Goal: Obtain resource: Obtain resource

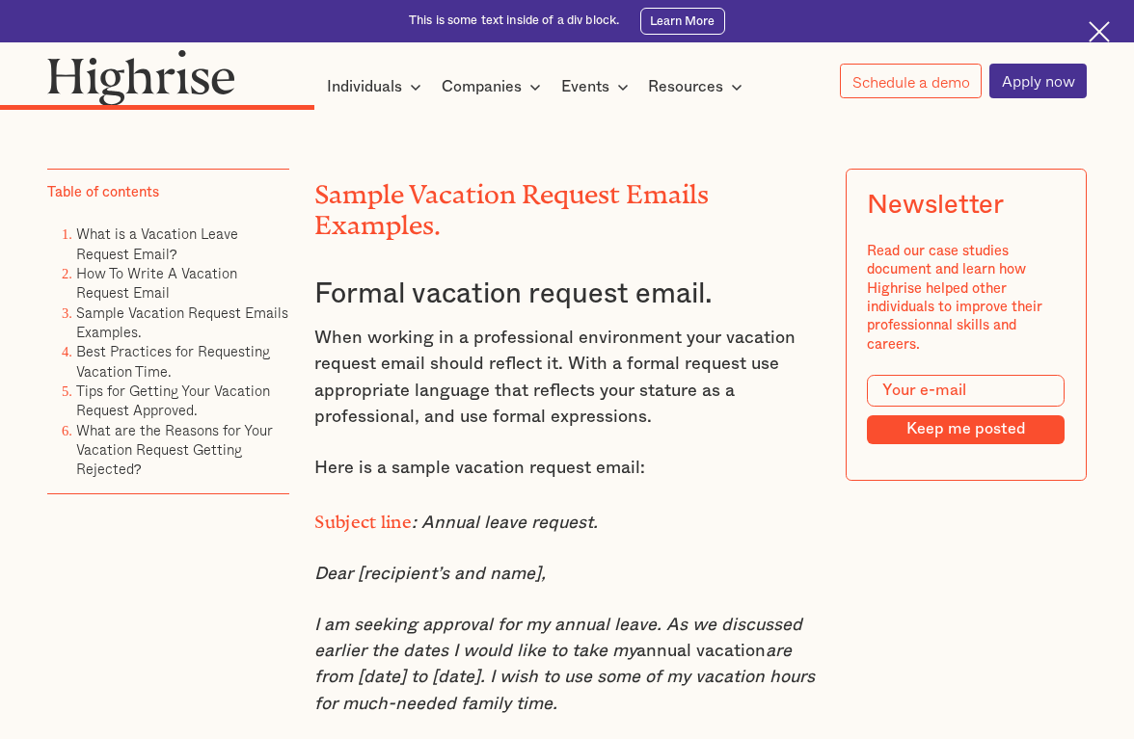
scroll to position [4724, 0]
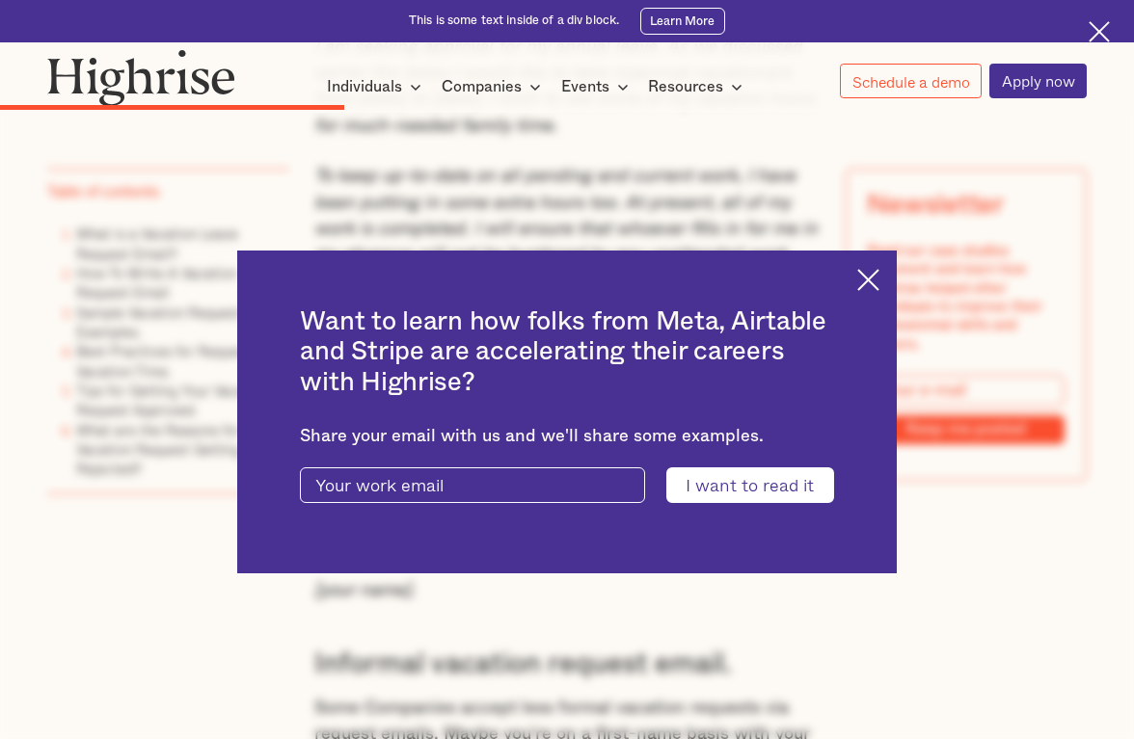
click at [879, 274] on img at bounding box center [868, 280] width 22 height 22
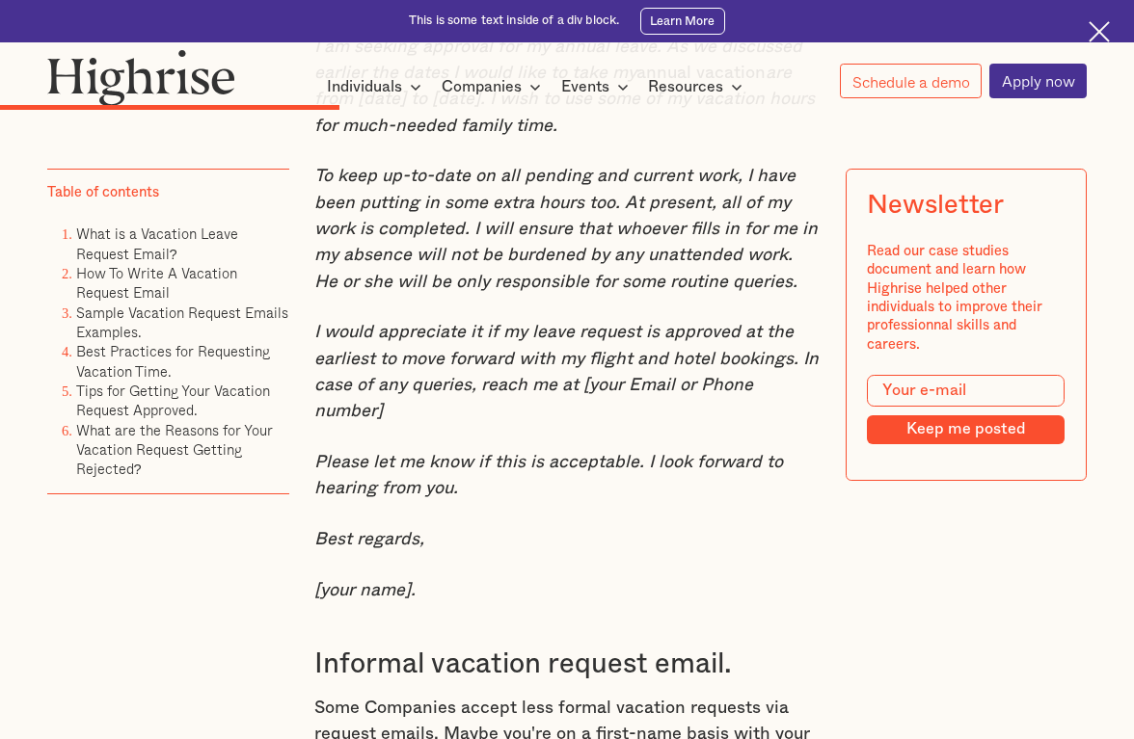
scroll to position [4628, 0]
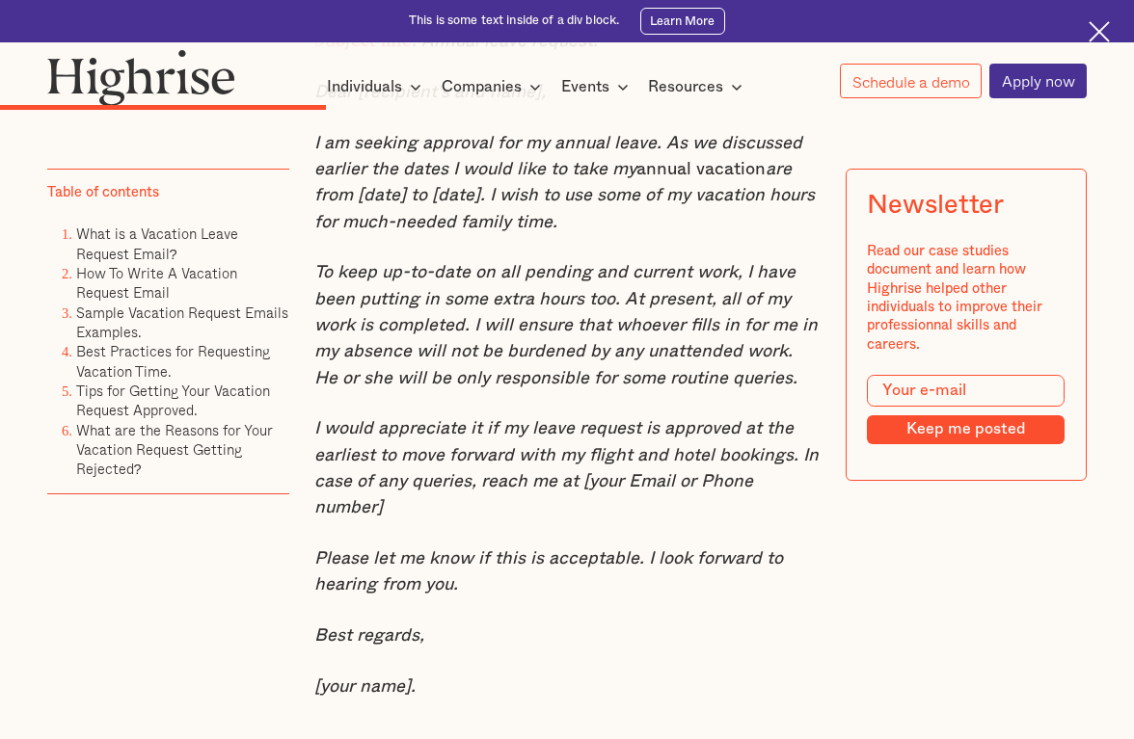
drag, startPoint x: 502, startPoint y: 273, endPoint x: 301, endPoint y: 201, distance: 214.1
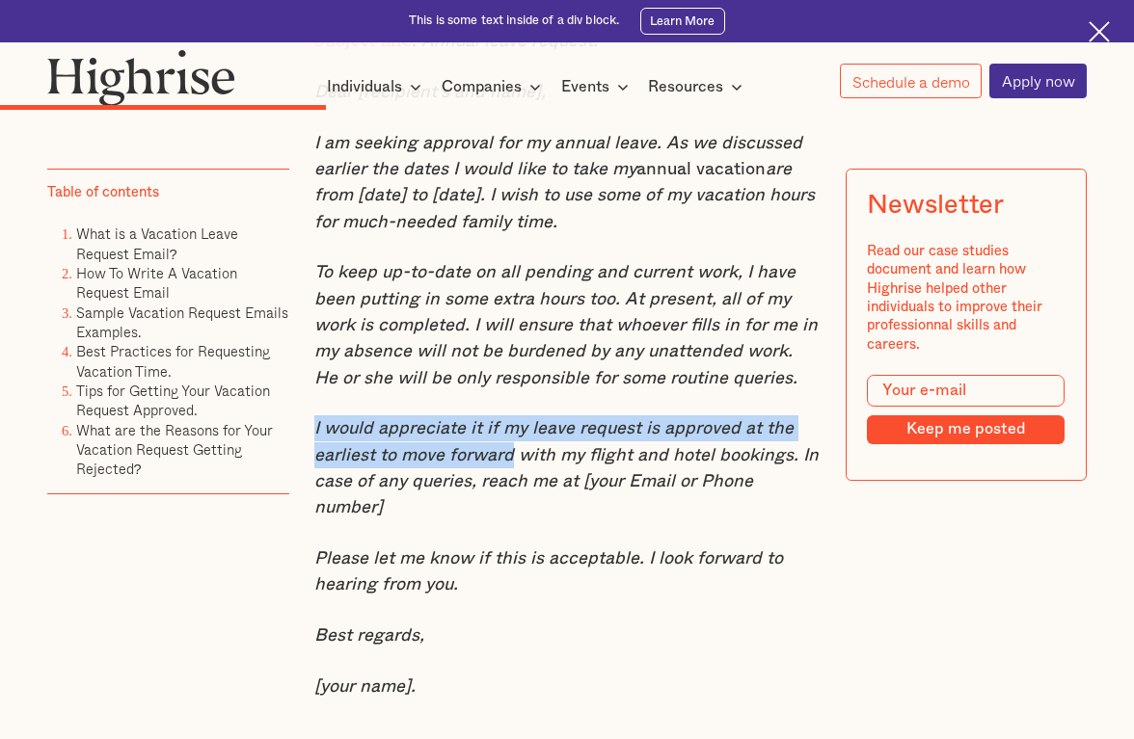
drag, startPoint x: 313, startPoint y: 480, endPoint x: 506, endPoint y: 501, distance: 194.0
click at [506, 501] on em "I would appreciate it if my leave request is approved at the earliest to move f…" at bounding box center [566, 467] width 504 height 97
copy em "I would appreciate it if my leave request is approved at the earliest to move f…"
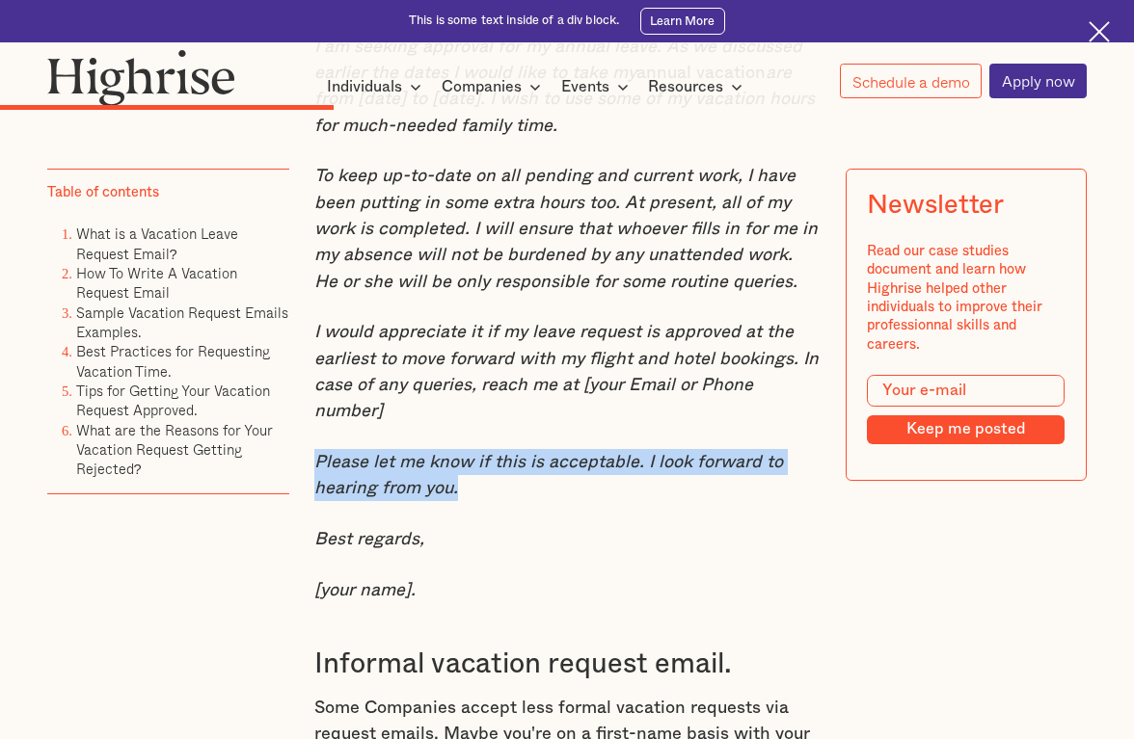
drag, startPoint x: 455, startPoint y: 518, endPoint x: 310, endPoint y: 492, distance: 146.9
click at [314, 492] on p "Please let me know if this is acceptable. I look forward to hearing from you." at bounding box center [566, 475] width 504 height 53
copy em "Please let me know if this is acceptable. I look forward to hearing from you."
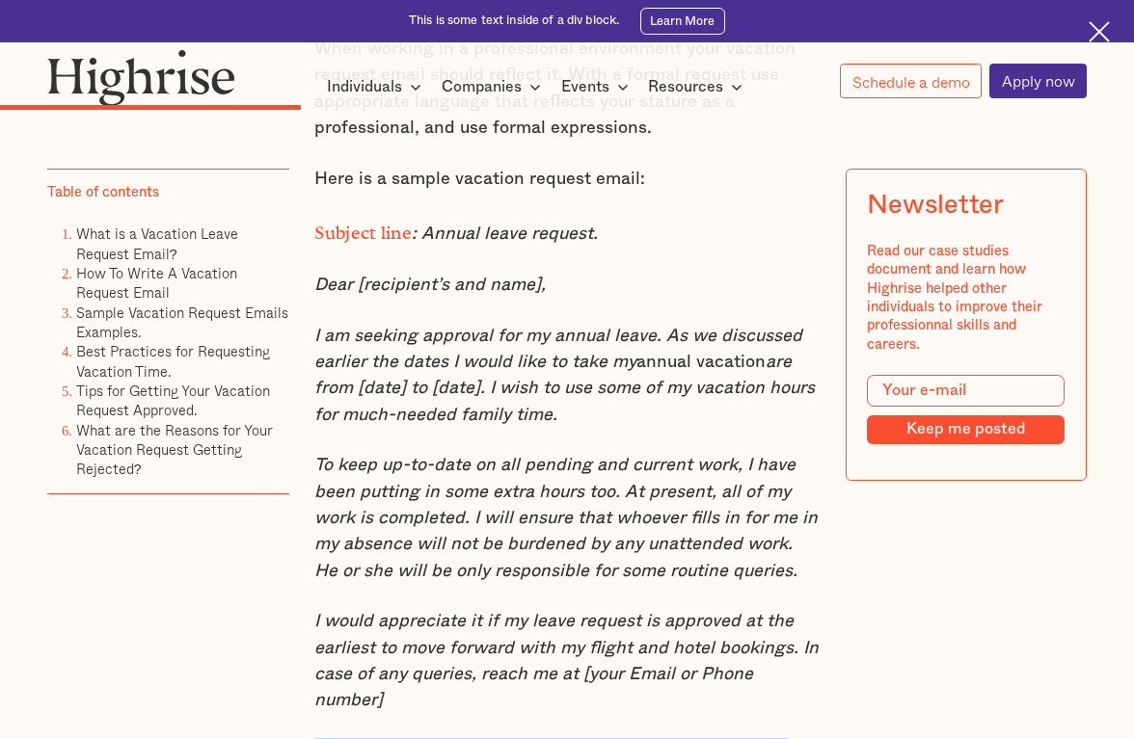
scroll to position [4338, 0]
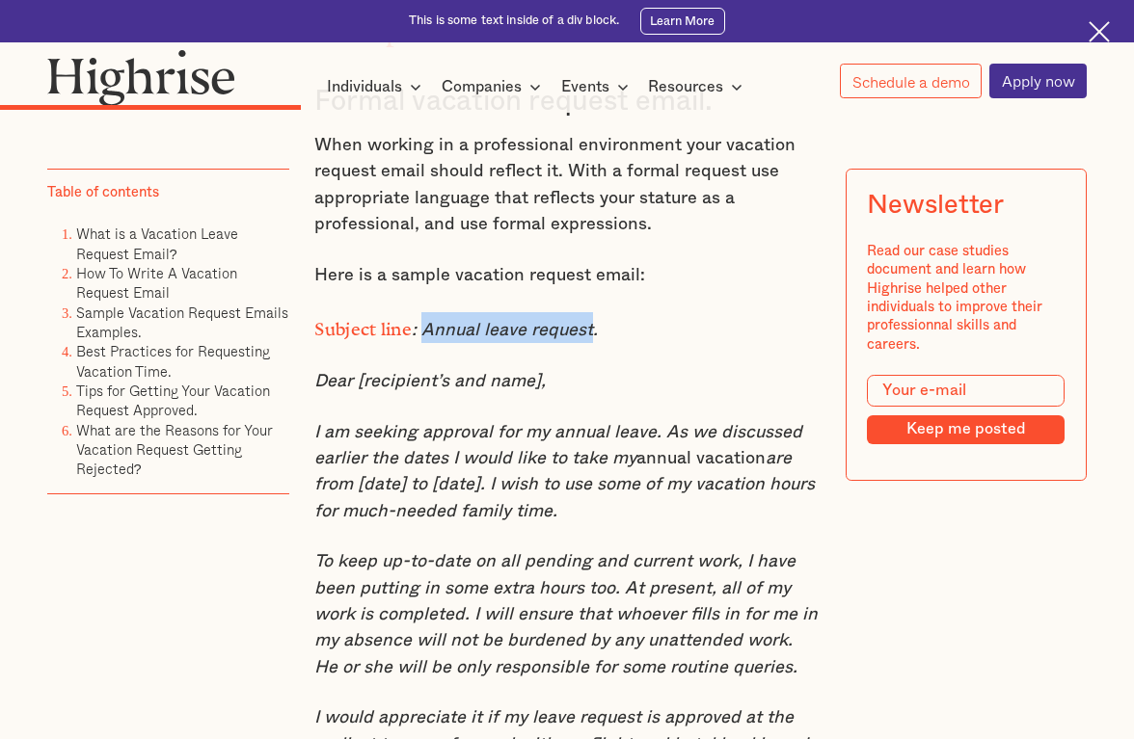
drag, startPoint x: 592, startPoint y: 378, endPoint x: 428, endPoint y: 380, distance: 163.9
click at [421, 339] on em ": Annual leave request." at bounding box center [505, 330] width 186 height 18
copy em "Annual leave request"
